Goal: Transaction & Acquisition: Purchase product/service

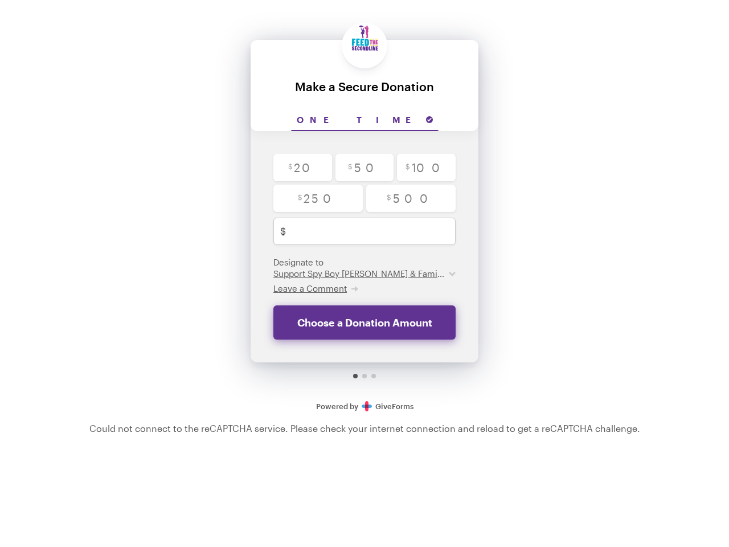
click at [365, 120] on input "One time" at bounding box center [365, 120] width 148 height 21
click at [315, 288] on span "Leave a Comment" at bounding box center [309, 288] width 73 height 10
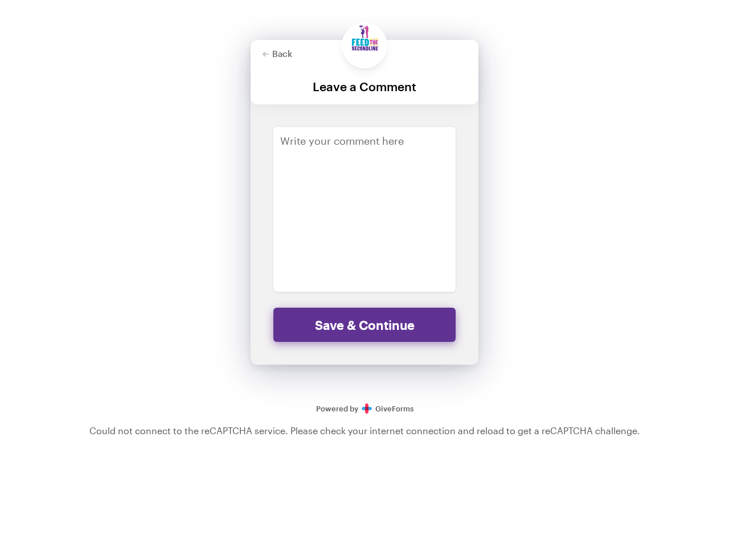
click at [592, 200] on div "Back Back Leave a Comment For your generous donation of $250.00 One time $ 20 $…" at bounding box center [364, 212] width 729 height 425
click at [592, 169] on div "Back Back Leave a Comment For your generous donation of $250.00 One time $ 20 $…" at bounding box center [364, 212] width 729 height 425
click at [592, 196] on div "Back Back Leave a Comment For your generous donation of $250.00 One time $ 20 $…" at bounding box center [364, 212] width 729 height 425
click at [538, 223] on div "Back Back Leave a Comment For your generous donation of $250.00 One time $ 20 $…" at bounding box center [364, 212] width 729 height 425
click at [585, 223] on div "Back Back Leave a Comment For your generous donation of $250.00 One time $ 20 $…" at bounding box center [364, 212] width 729 height 425
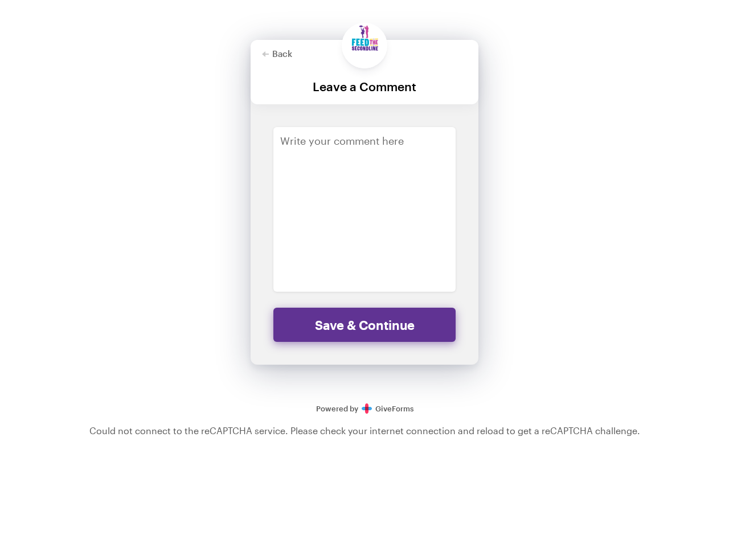
click at [640, 223] on div "Back Back Leave a Comment For your generous donation of $250.00 One time $ 20 $…" at bounding box center [364, 212] width 729 height 425
click at [592, 268] on div "Back Back Leave a Comment For your generous donation of $250.00 One time $ 20 $…" at bounding box center [364, 212] width 729 height 425
